Goal: Navigation & Orientation: Find specific page/section

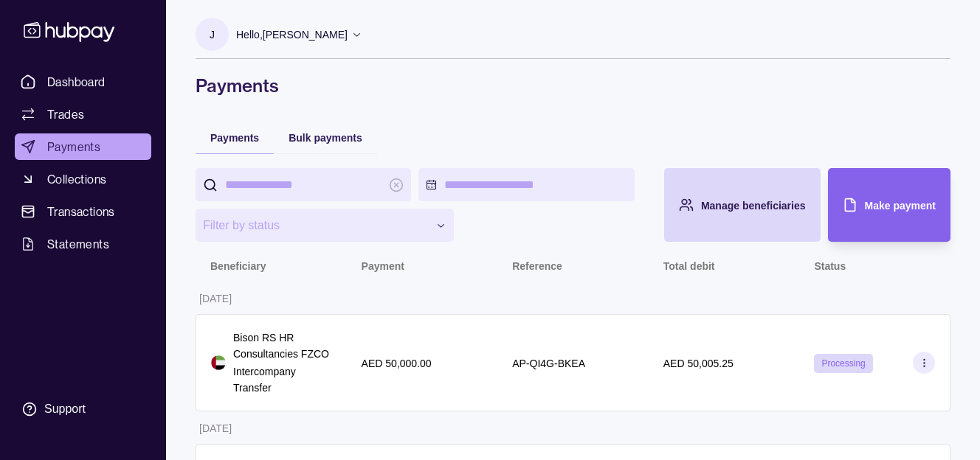
scroll to position [182, 0]
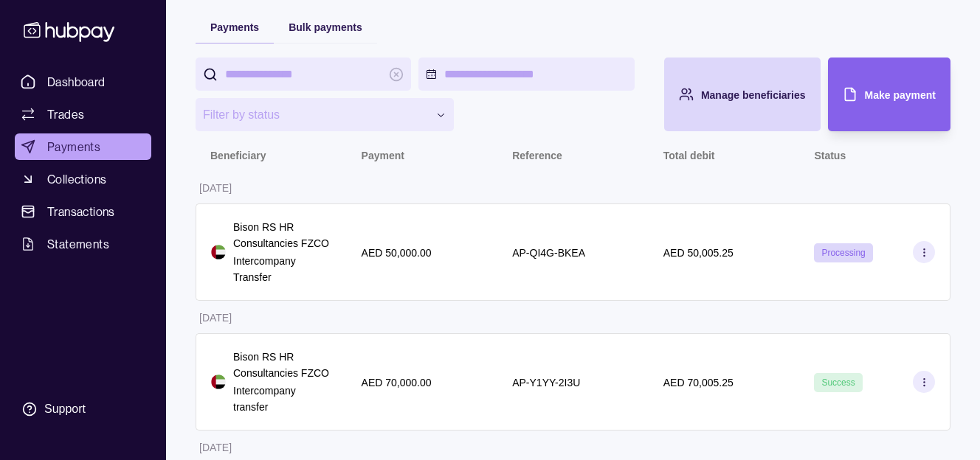
scroll to position [106, 0]
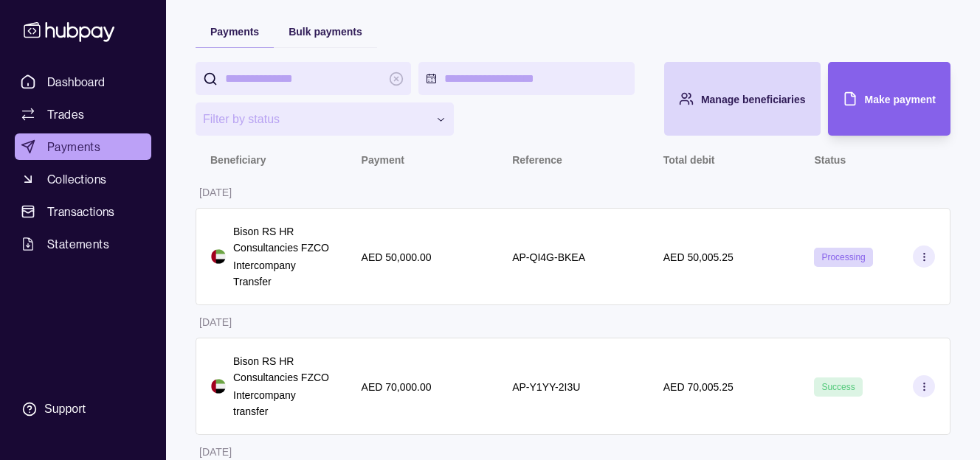
click at [435, 376] on div "AED 70,000.00" at bounding box center [422, 386] width 151 height 97
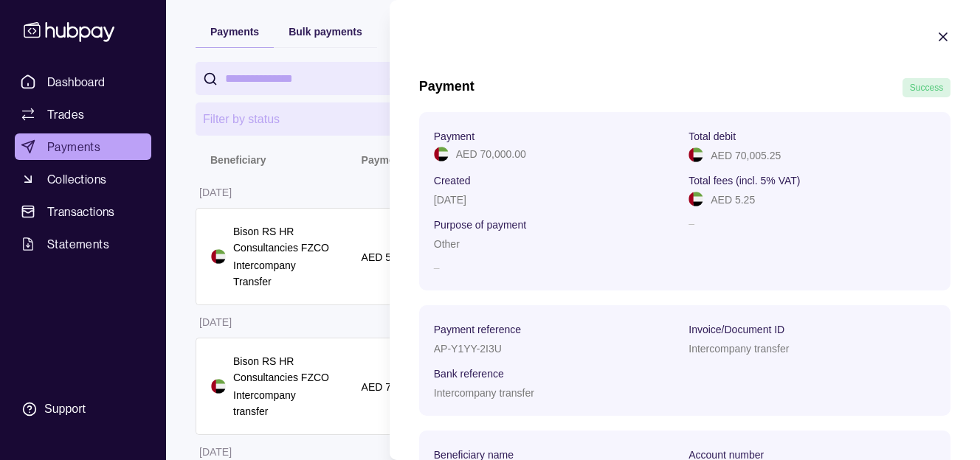
click at [352, 331] on html "**********" at bounding box center [490, 285] width 980 height 783
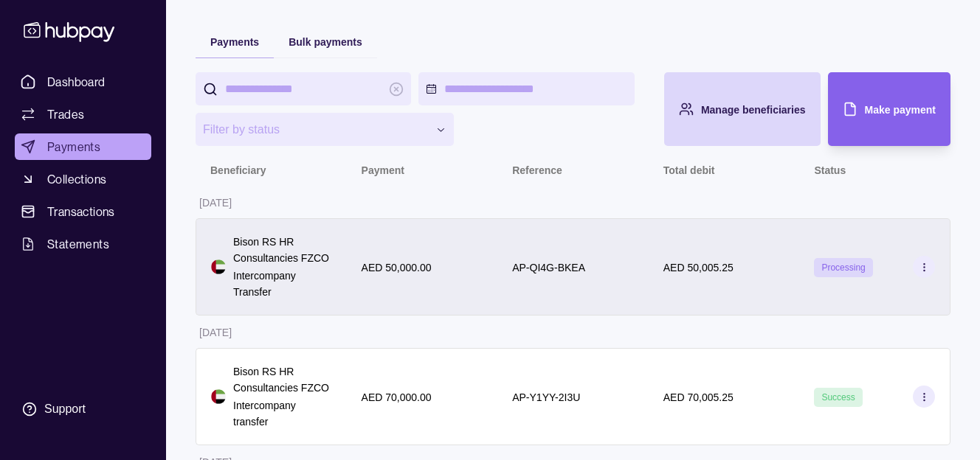
scroll to position [0, 0]
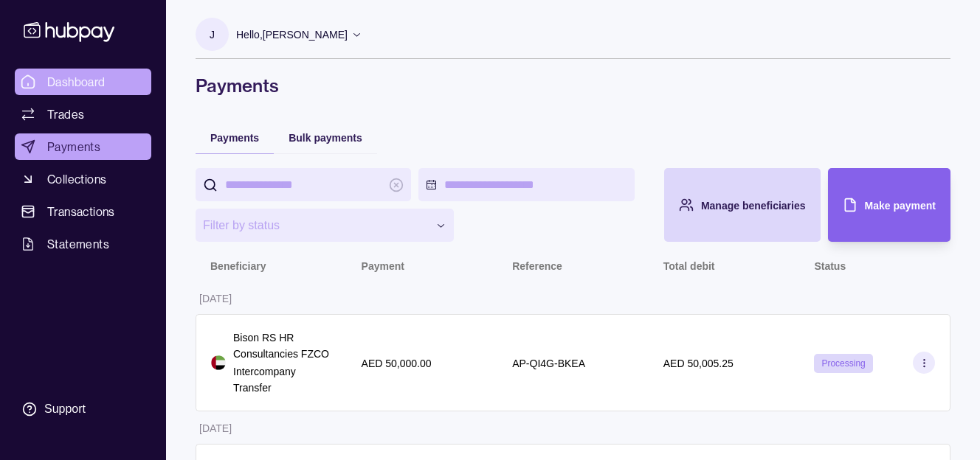
click at [95, 89] on span "Dashboard" at bounding box center [76, 82] width 58 height 18
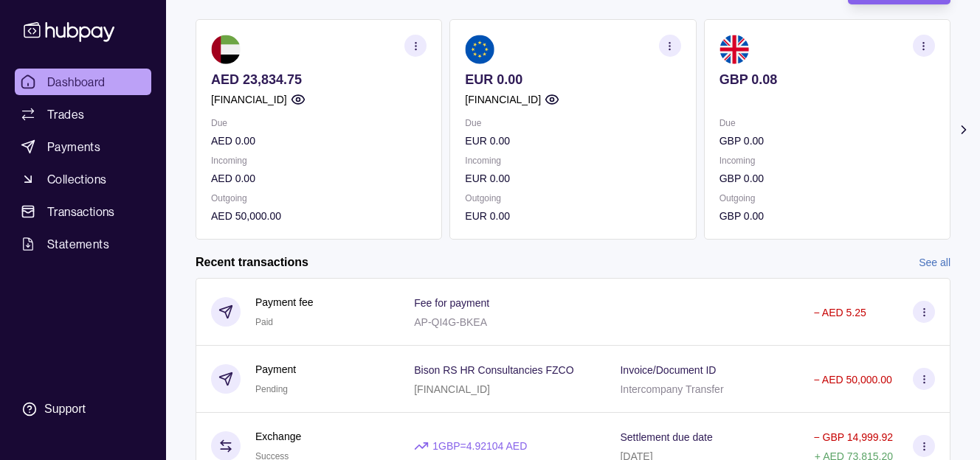
scroll to position [161, 0]
